Goal: Book appointment/travel/reservation

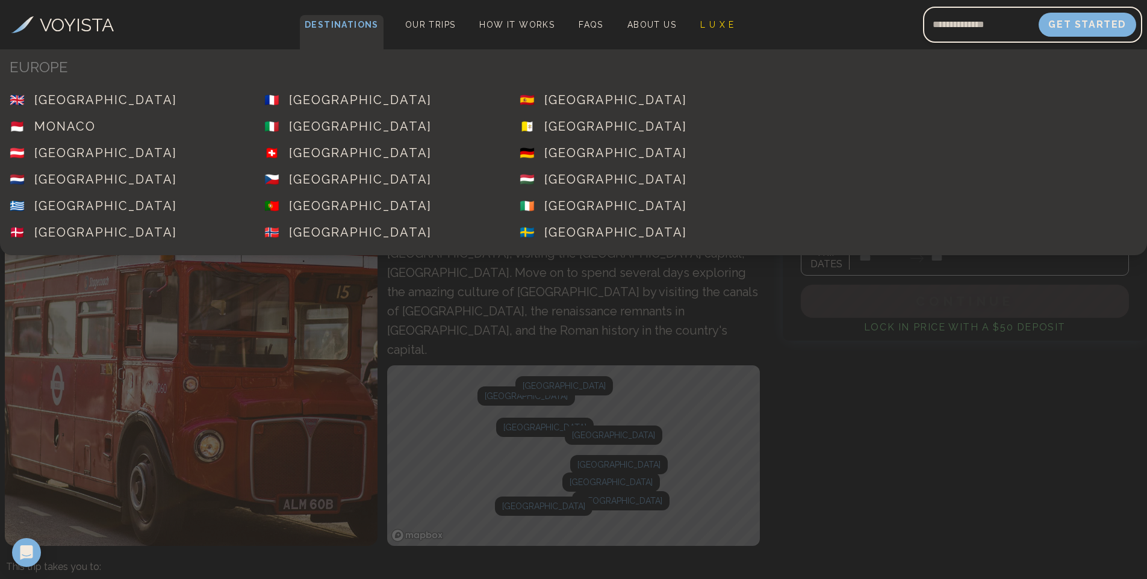
click at [357, 21] on span "Destinations" at bounding box center [342, 33] width 84 height 36
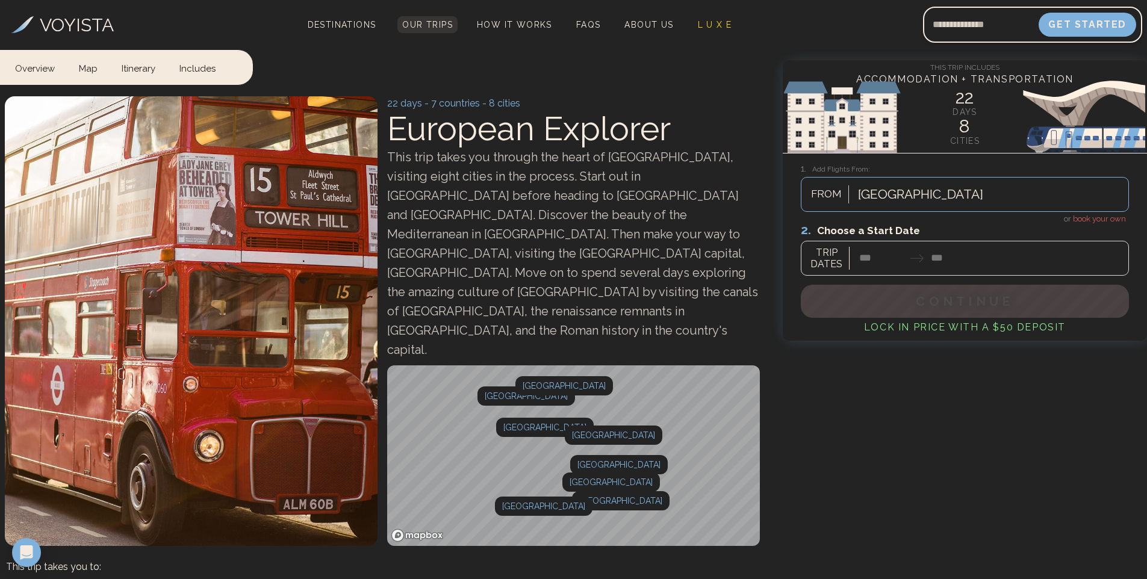
click at [413, 19] on link "Our Trips" at bounding box center [427, 24] width 60 height 17
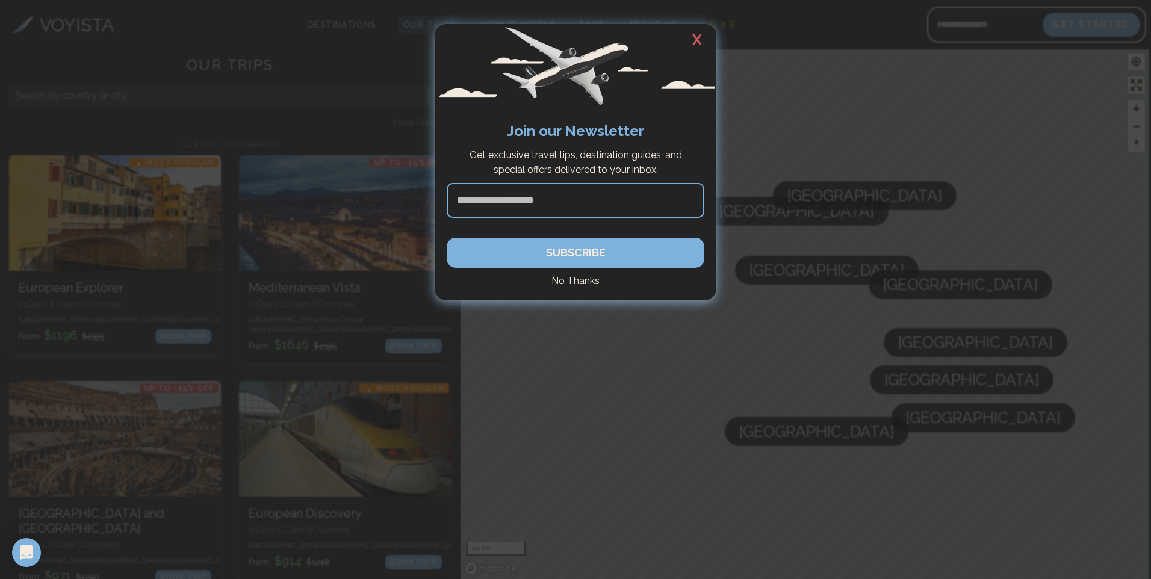
click at [697, 42] on h2 "X" at bounding box center [697, 39] width 39 height 31
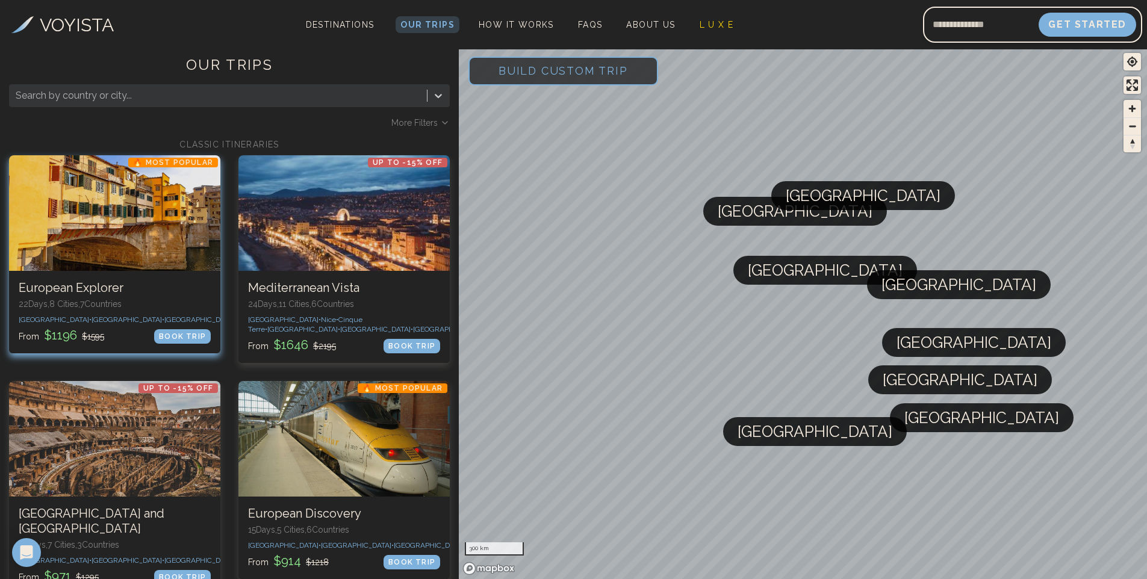
click at [127, 241] on div at bounding box center [114, 213] width 211 height 116
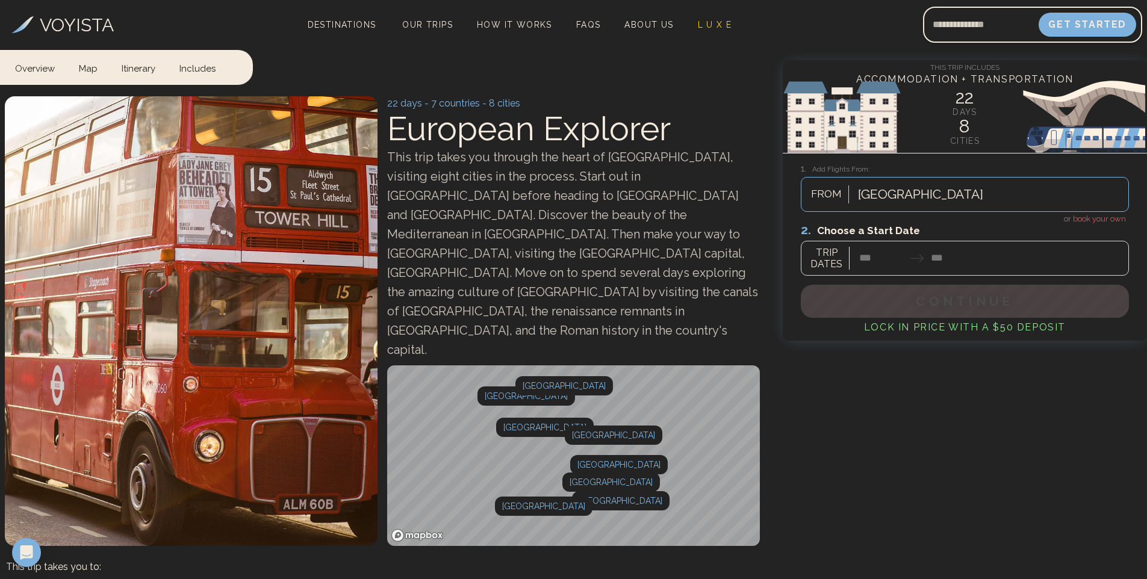
click at [884, 254] on div at bounding box center [965, 249] width 328 height 54
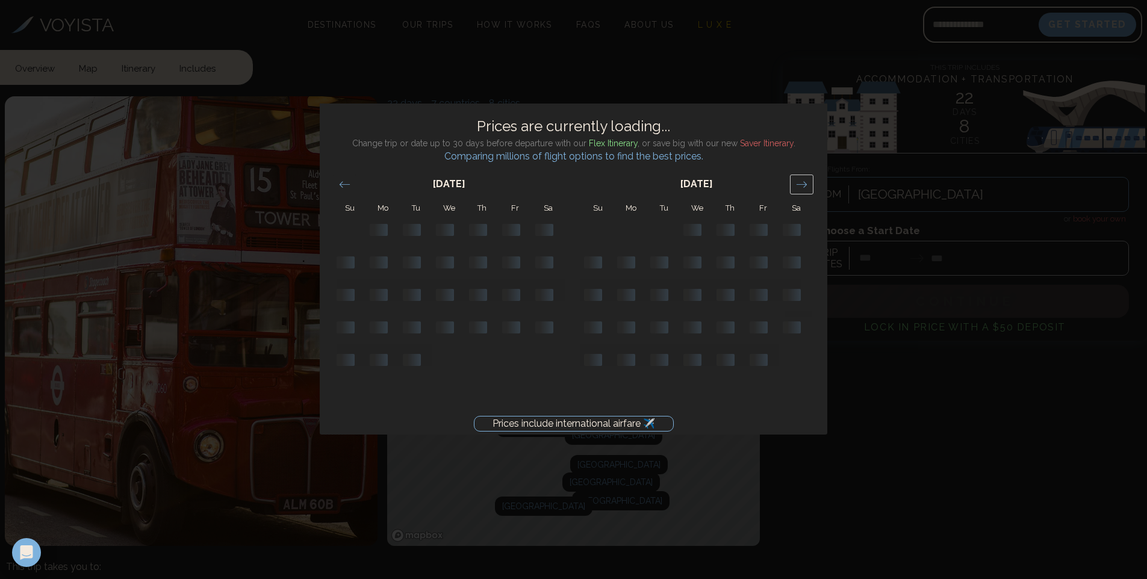
click at [798, 184] on icon "Move forward to switch to the next month." at bounding box center [801, 184] width 11 height 11
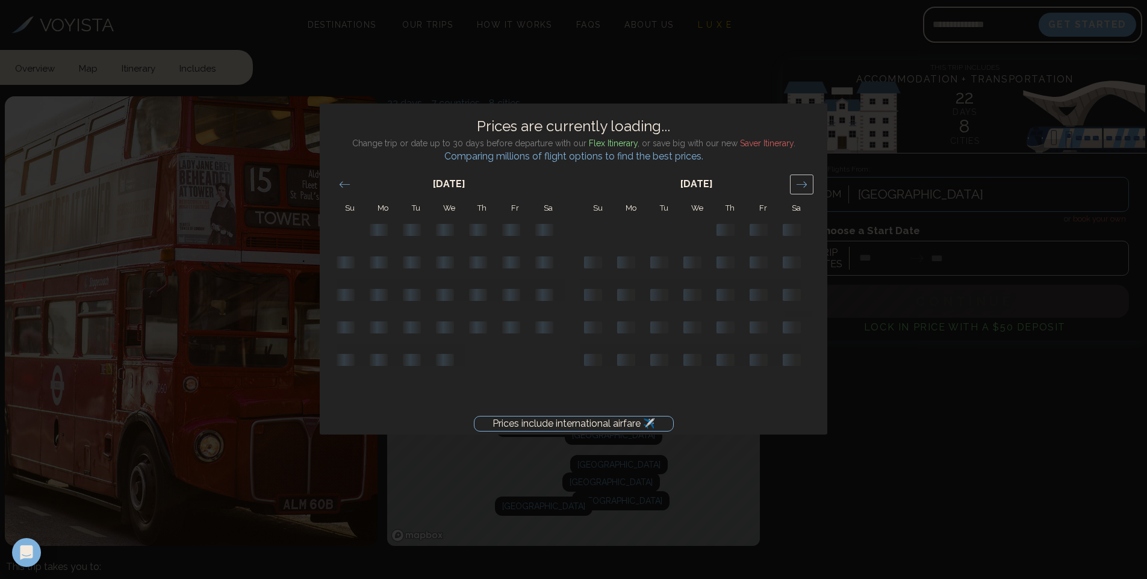
click at [798, 184] on icon "Move forward to switch to the next month." at bounding box center [801, 184] width 11 height 11
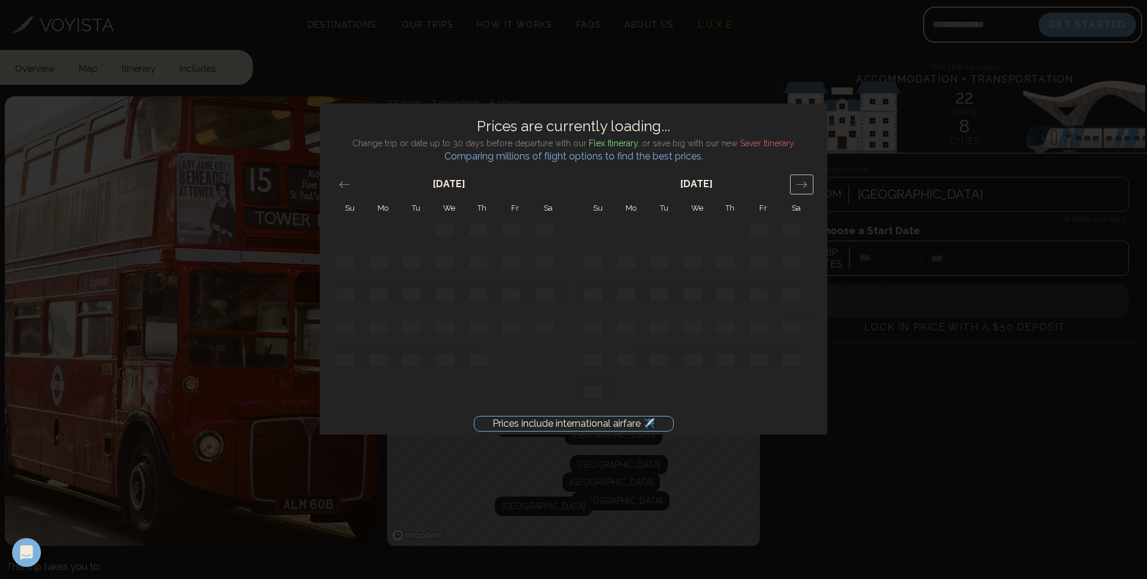
click at [798, 184] on icon "Move forward to switch to the next month." at bounding box center [801, 184] width 11 height 11
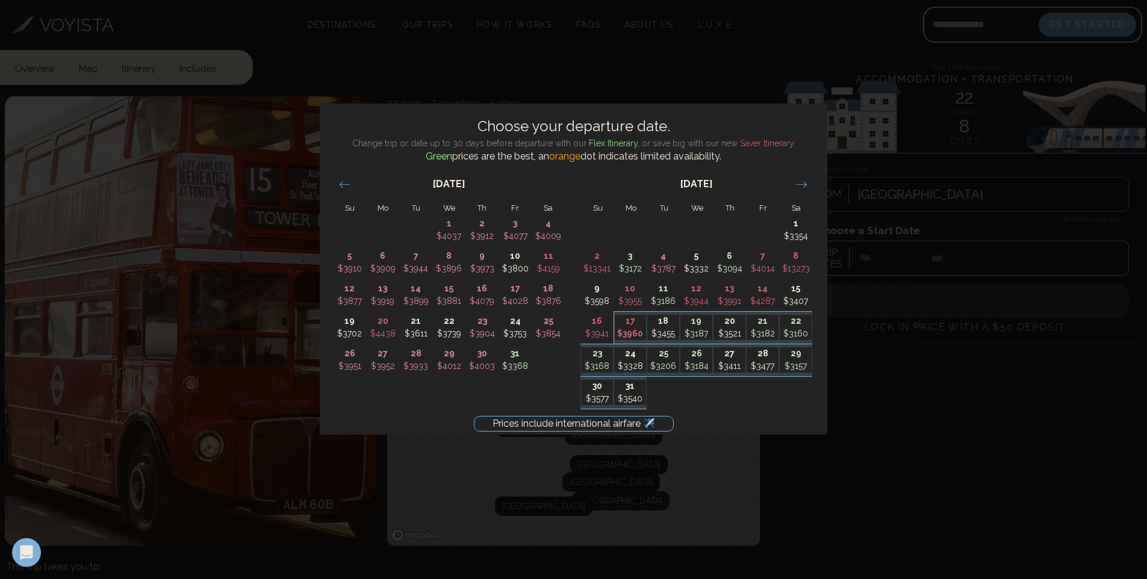
click at [634, 329] on p "$3960" at bounding box center [631, 334] width 32 height 13
type input "********"
type input "*******"
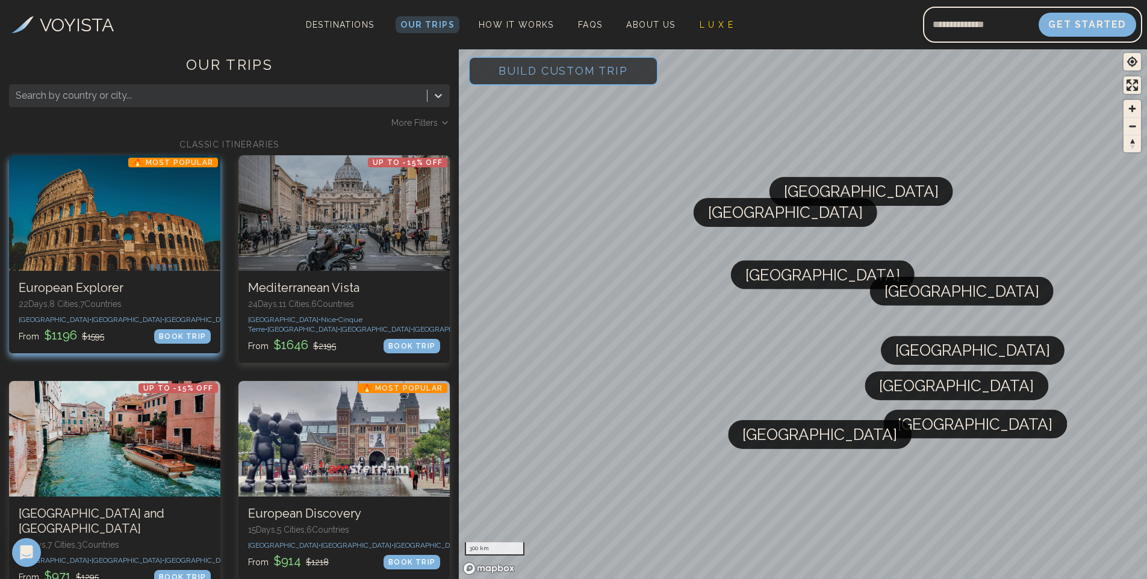
click at [135, 244] on div at bounding box center [114, 213] width 211 height 116
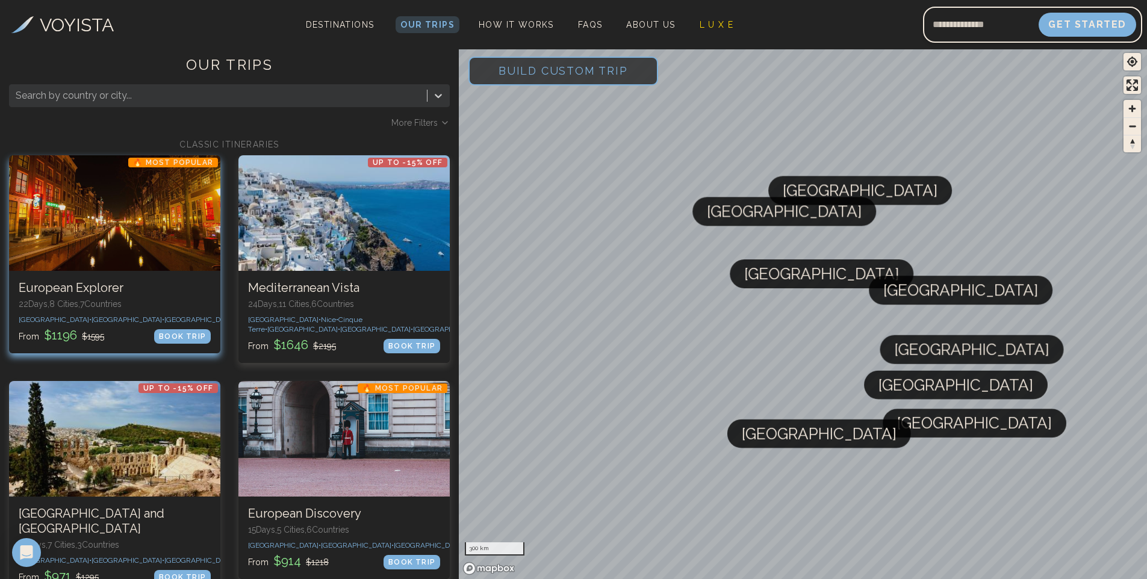
click at [155, 263] on div at bounding box center [114, 213] width 211 height 116
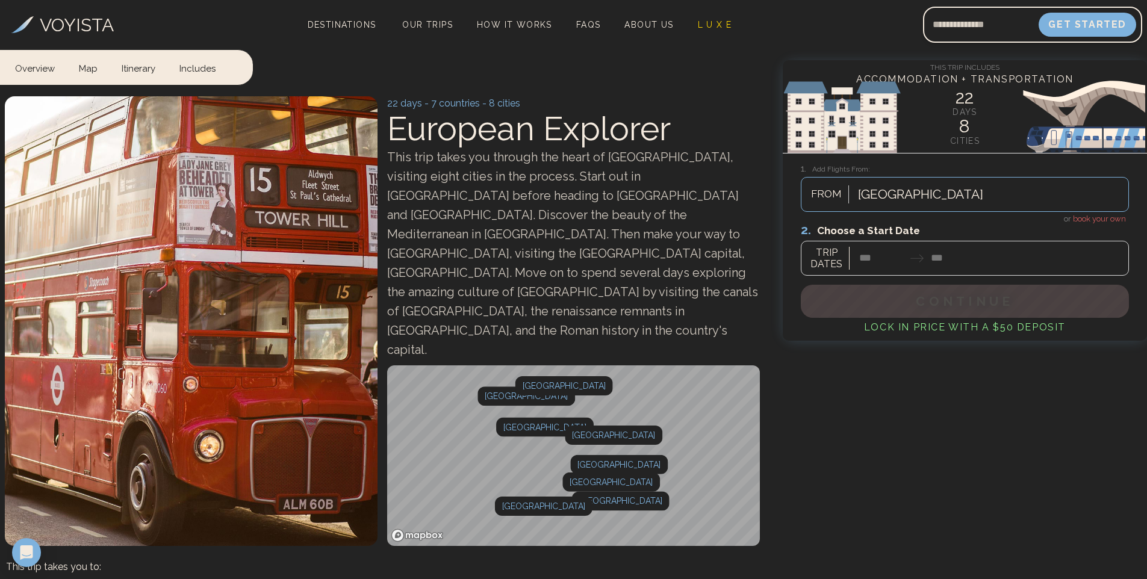
click at [884, 251] on div at bounding box center [965, 249] width 328 height 54
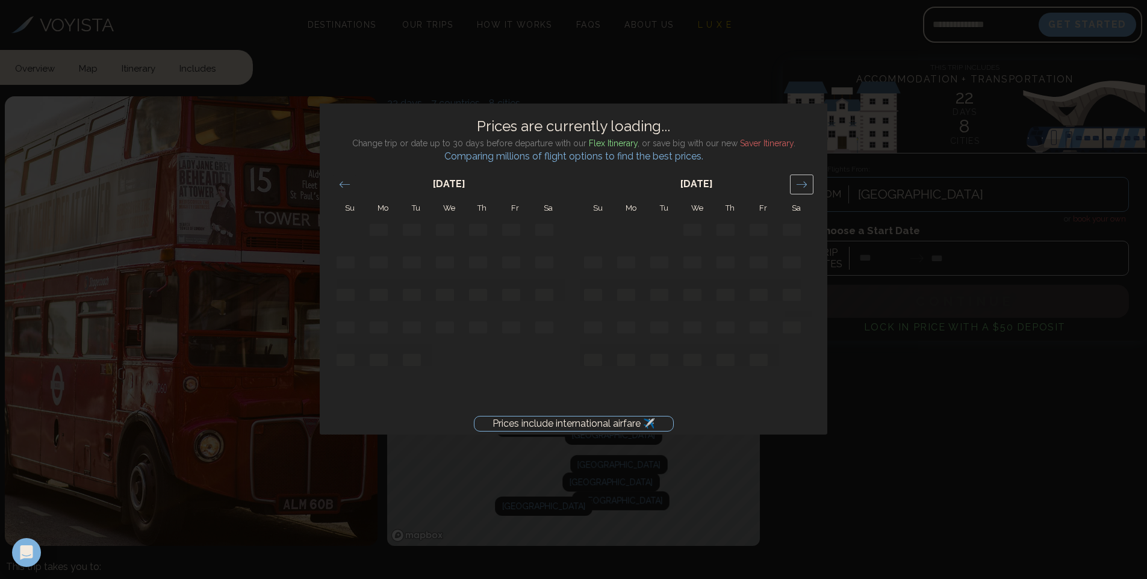
click at [805, 182] on icon "Move forward to switch to the next month." at bounding box center [801, 184] width 11 height 11
click at [806, 181] on icon "Move forward to switch to the next month." at bounding box center [801, 184] width 11 height 11
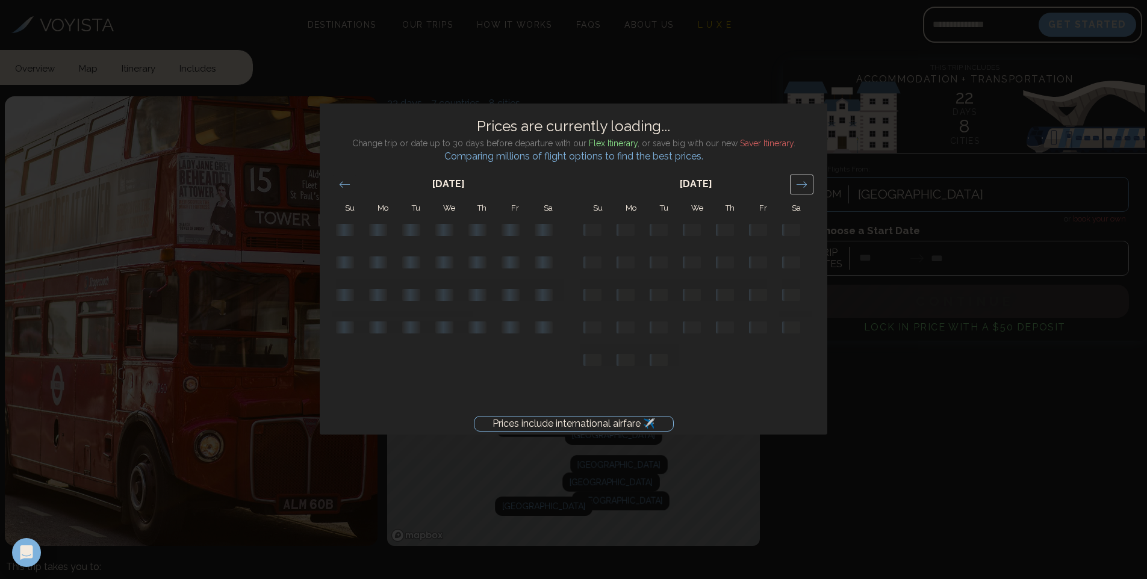
click at [806, 181] on icon "Move forward to switch to the next month." at bounding box center [801, 184] width 11 height 11
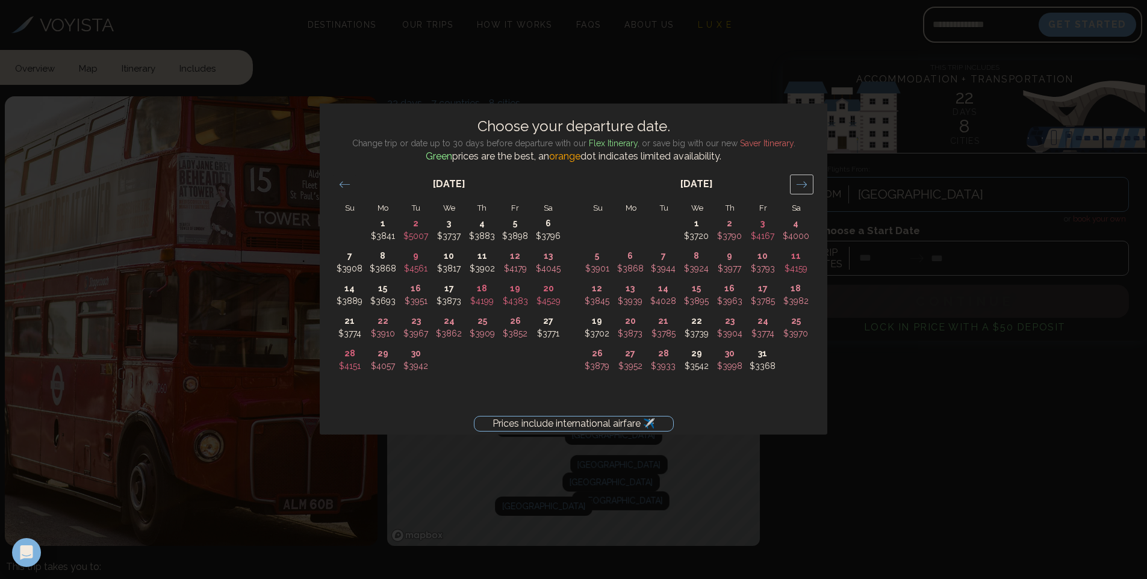
click at [806, 181] on icon "Move forward to switch to the next month." at bounding box center [801, 184] width 11 height 11
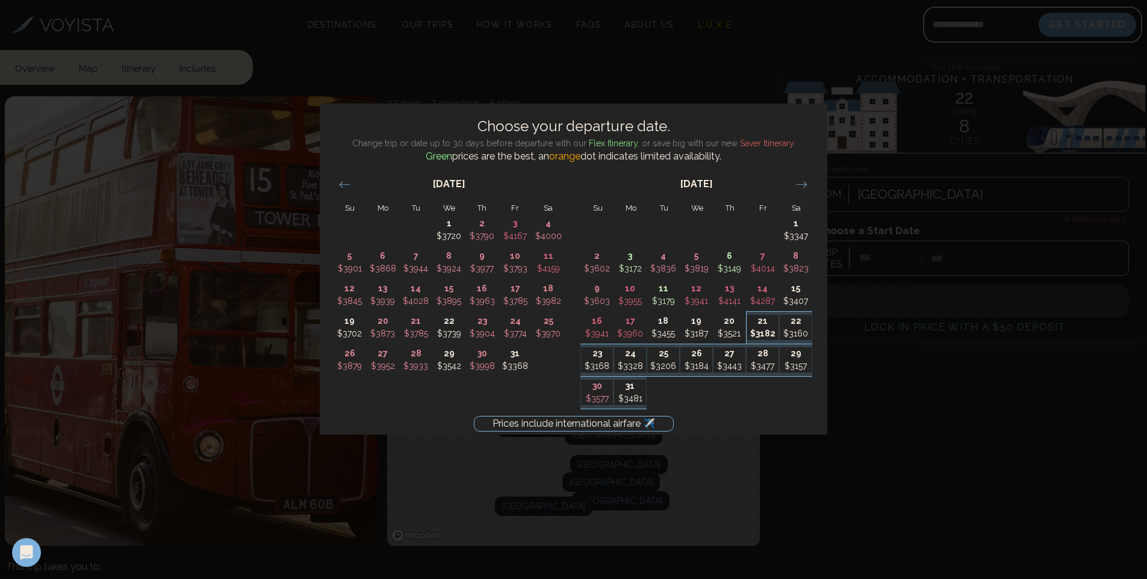
click at [763, 326] on p "21" at bounding box center [763, 321] width 32 height 13
type input "********"
